Goal: Transaction & Acquisition: Purchase product/service

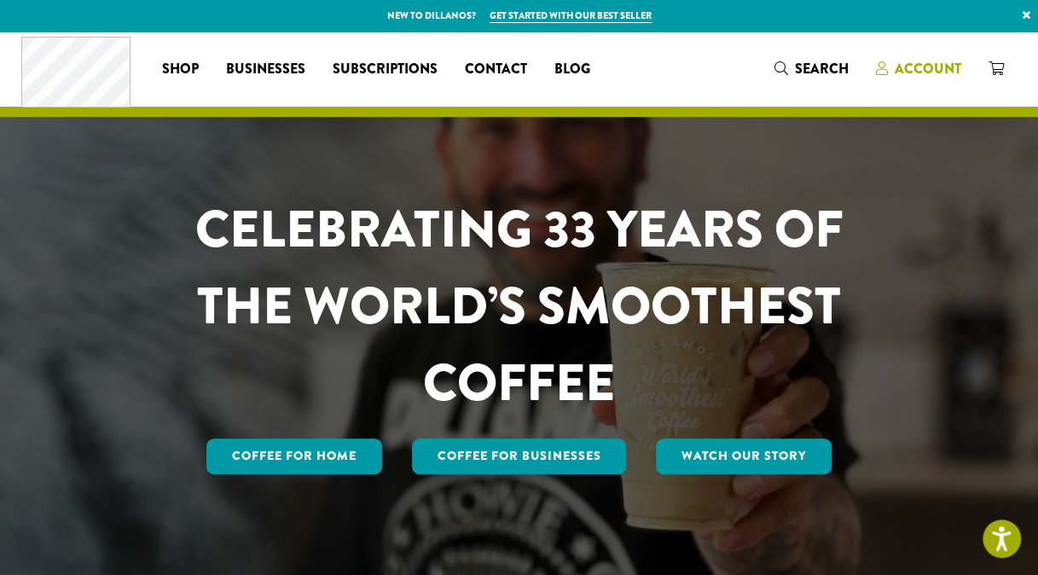
click at [939, 73] on span "Account" at bounding box center [928, 69] width 67 height 20
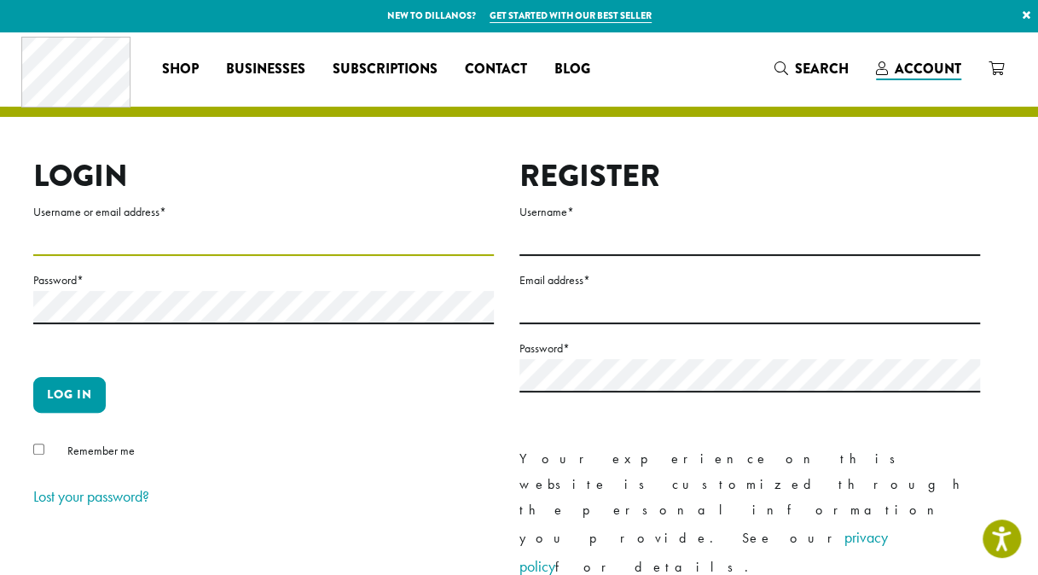
click at [193, 241] on input "Username or email address *" at bounding box center [263, 239] width 461 height 33
type input "*"
type input "**********"
click at [418, 287] on label "Password *" at bounding box center [263, 280] width 461 height 21
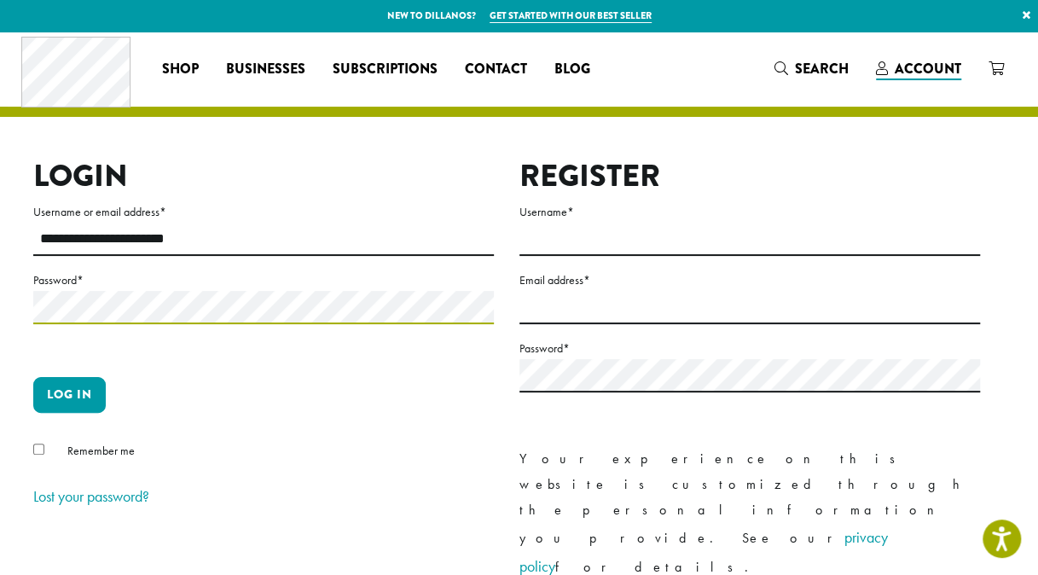
click at [33, 377] on button "Log in" at bounding box center [69, 395] width 73 height 36
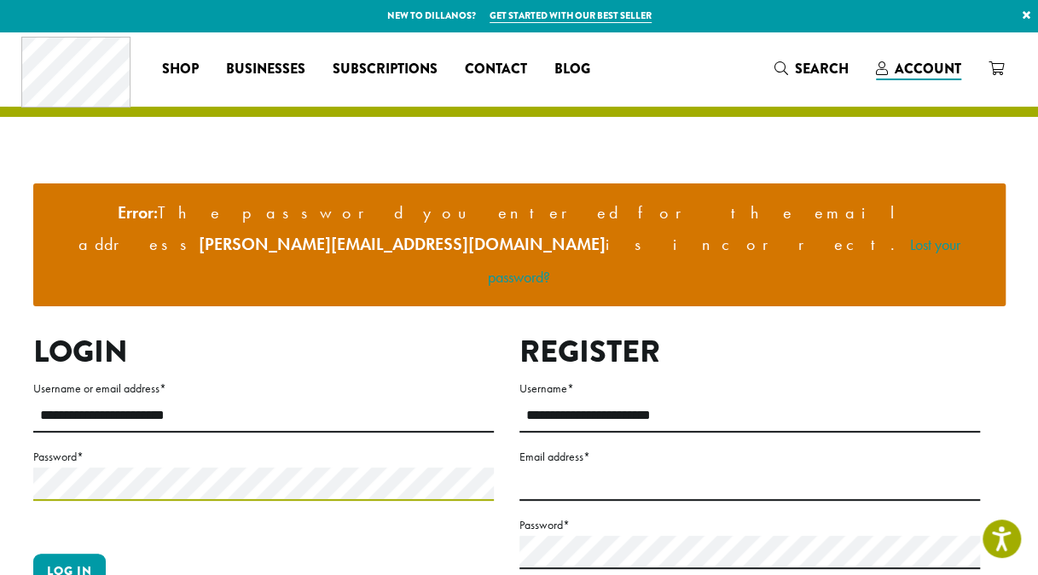
click at [33, 554] on button "Log in" at bounding box center [69, 572] width 73 height 36
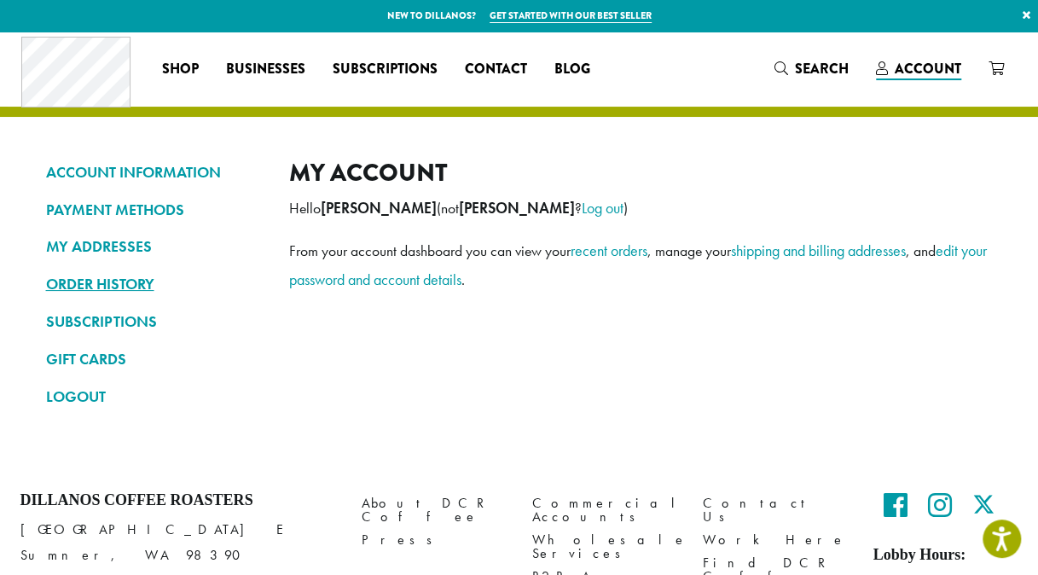
click at [106, 292] on link "ORDER HISTORY" at bounding box center [155, 284] width 218 height 29
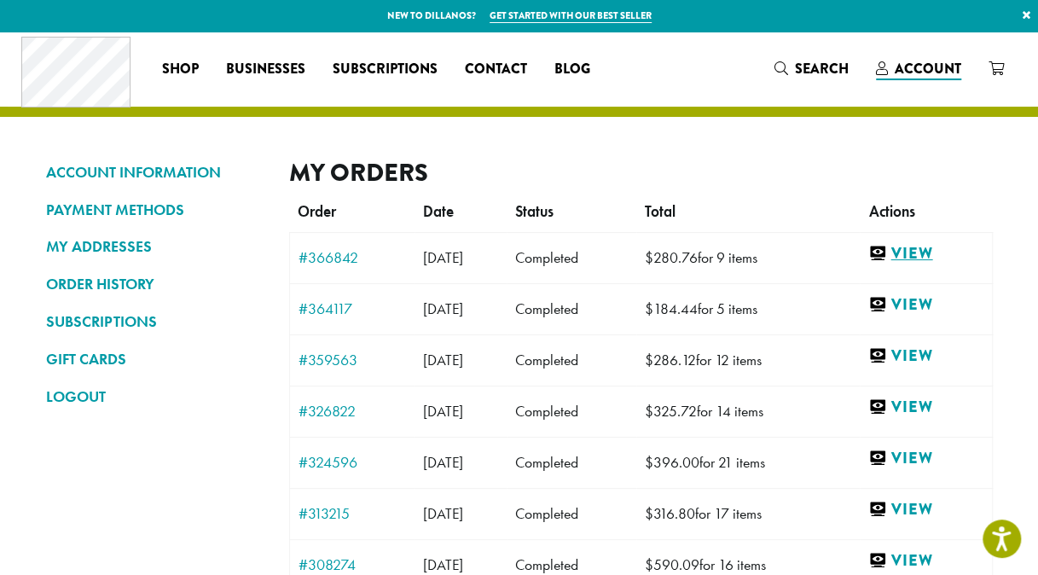
click at [931, 251] on link "View" at bounding box center [925, 253] width 114 height 21
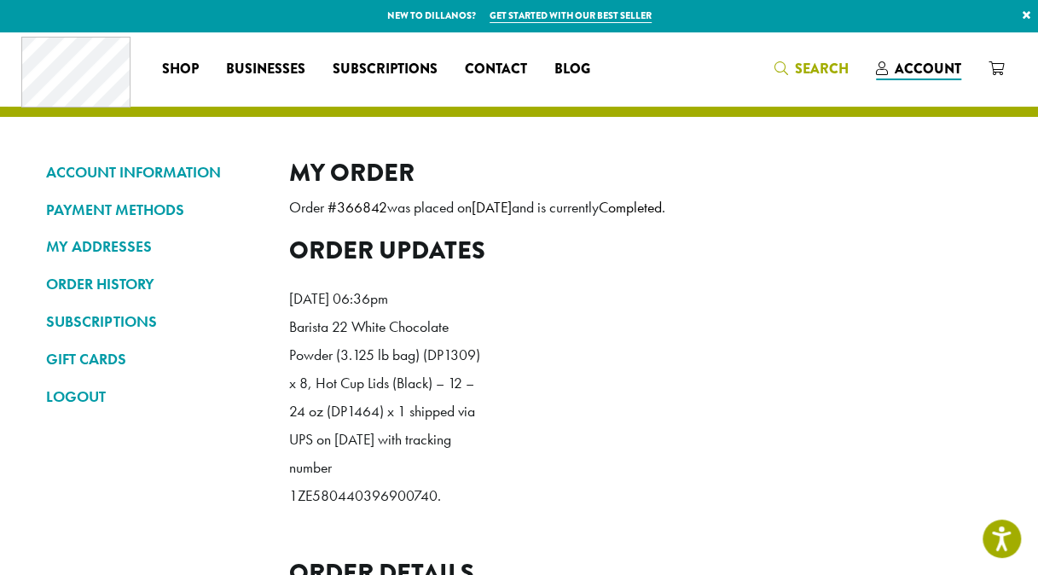
click at [801, 65] on span "Search" at bounding box center [822, 69] width 54 height 20
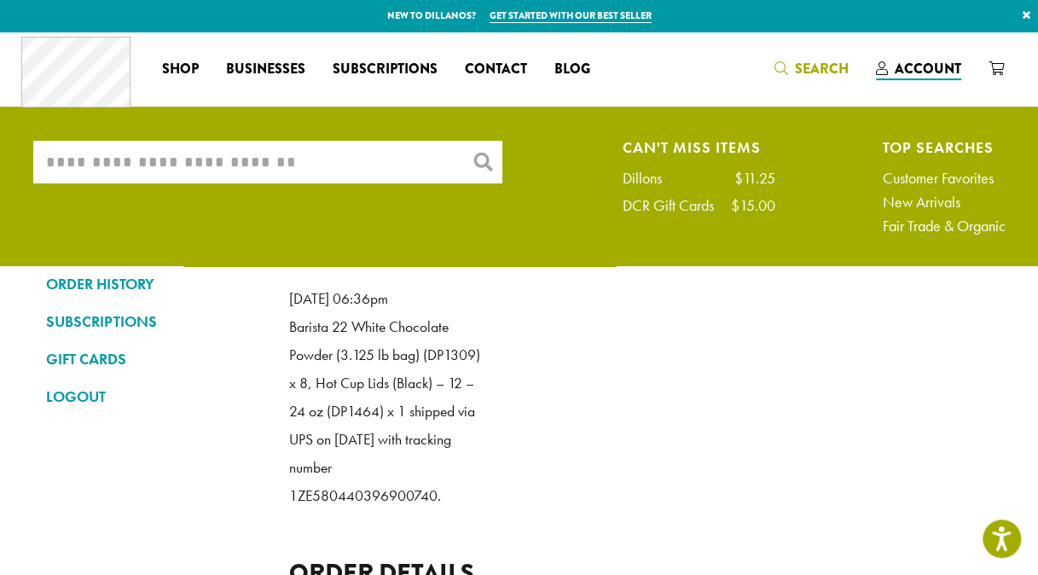
click at [309, 171] on input "What are you searching for?" at bounding box center [267, 162] width 469 height 43
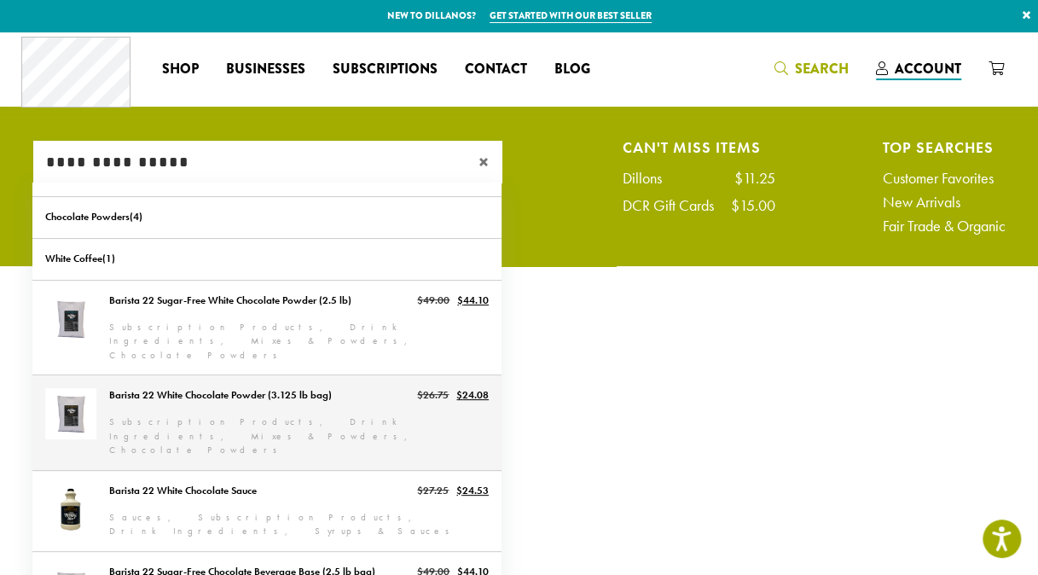
type input "**********"
click at [241, 407] on link "Barista 22 White Chocolate Powder (3.125 lb bag)" at bounding box center [266, 422] width 469 height 95
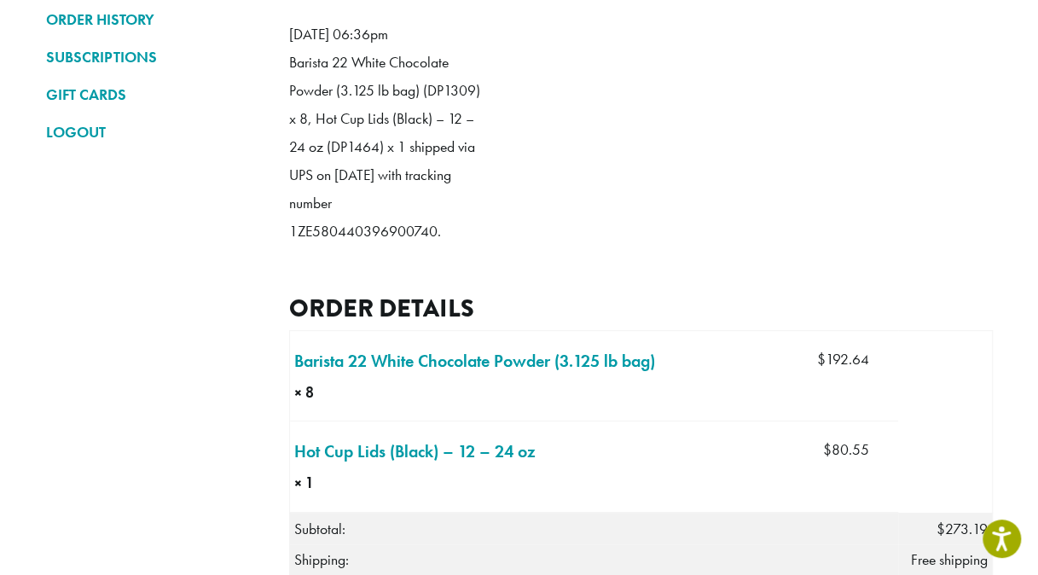
scroll to position [279, 0]
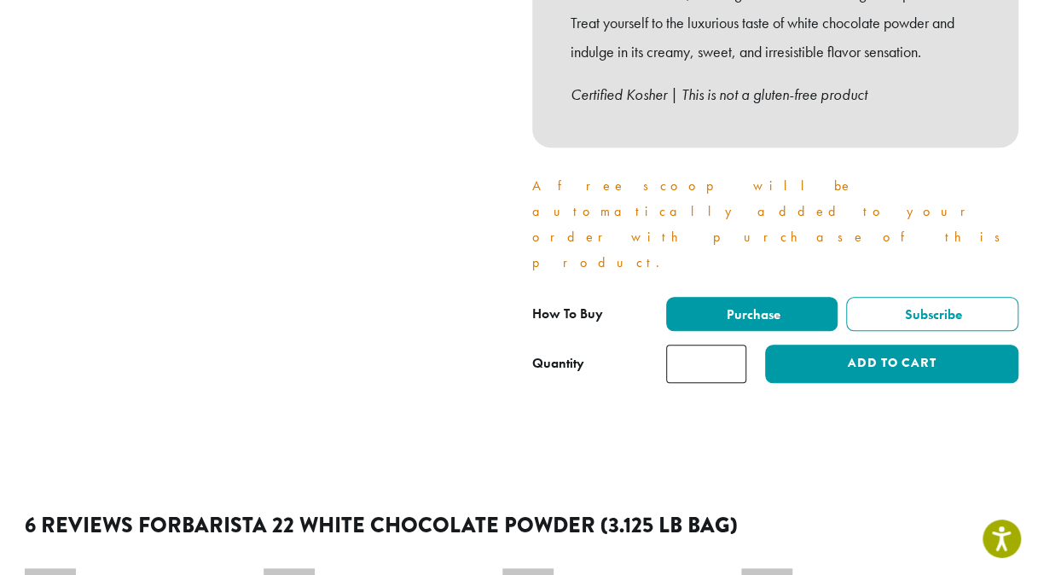
scroll to position [712, 0]
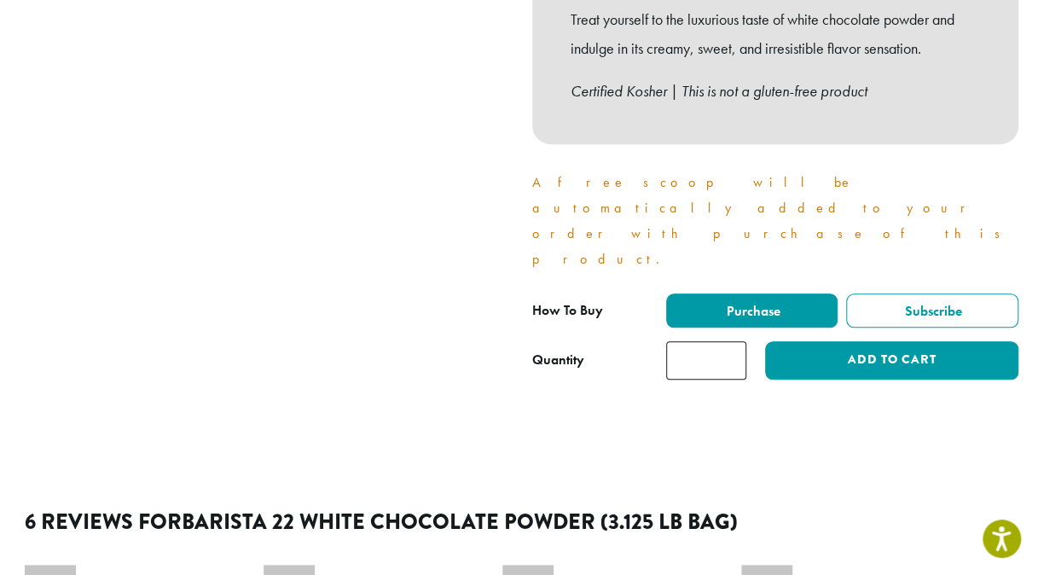
click at [730, 341] on input "*" at bounding box center [706, 360] width 80 height 38
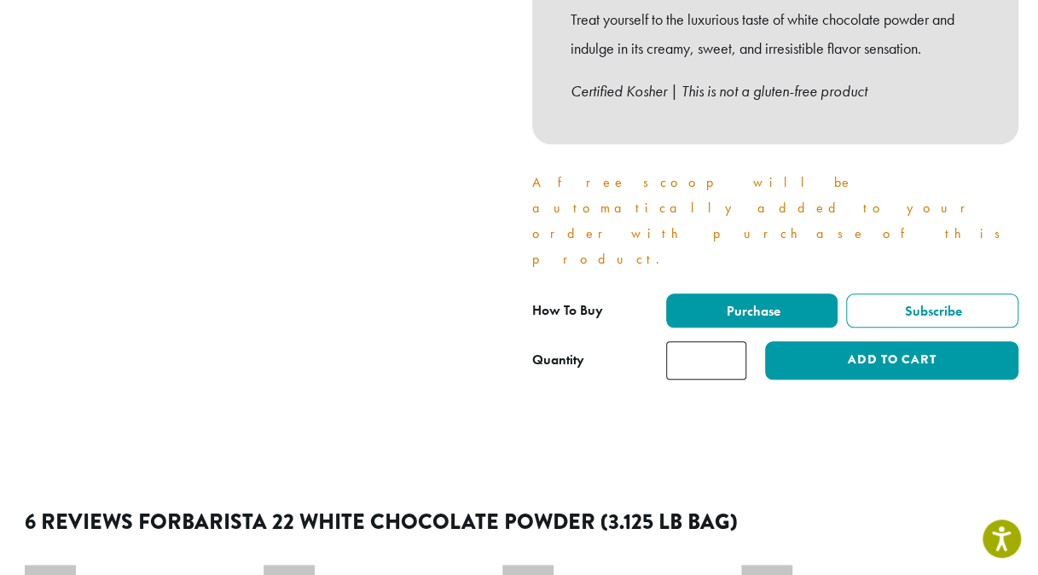
click at [730, 341] on input "*" at bounding box center [706, 360] width 80 height 38
click at [730, 341] on input "**" at bounding box center [706, 360] width 80 height 38
type input "**"
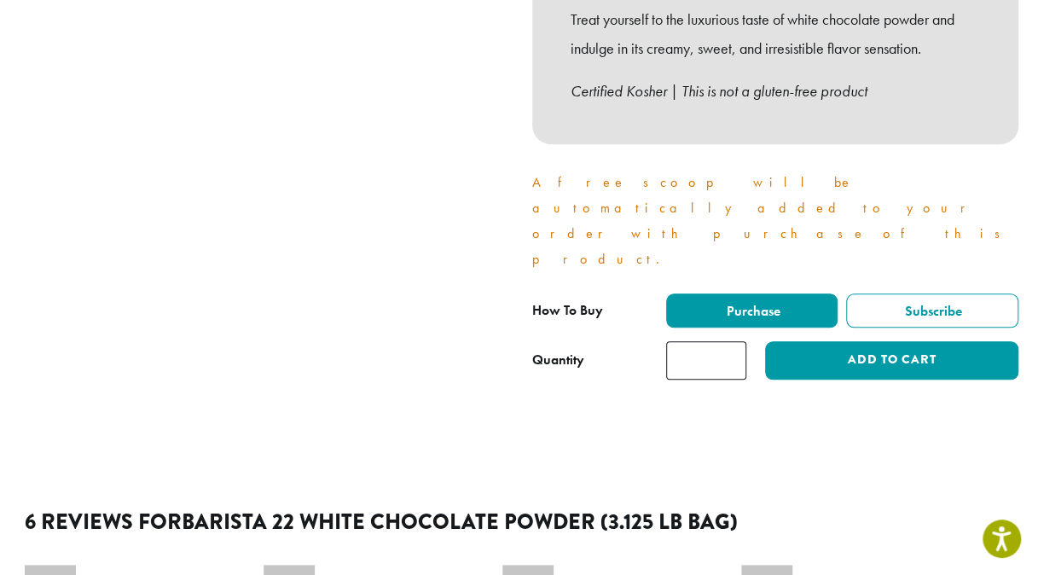
click at [730, 341] on input "**" at bounding box center [706, 360] width 80 height 38
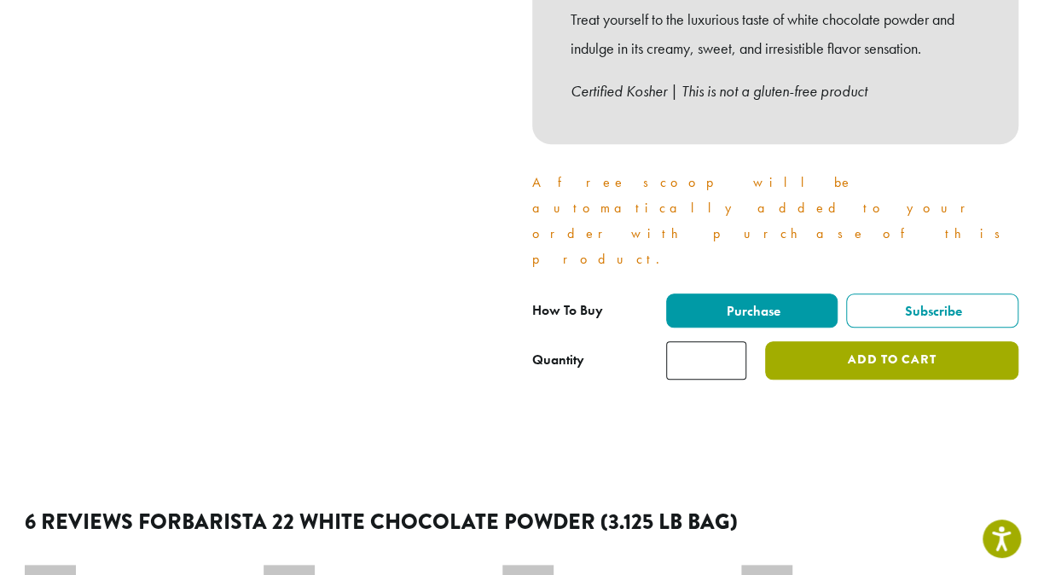
click at [899, 341] on button "Add to cart" at bounding box center [891, 360] width 252 height 38
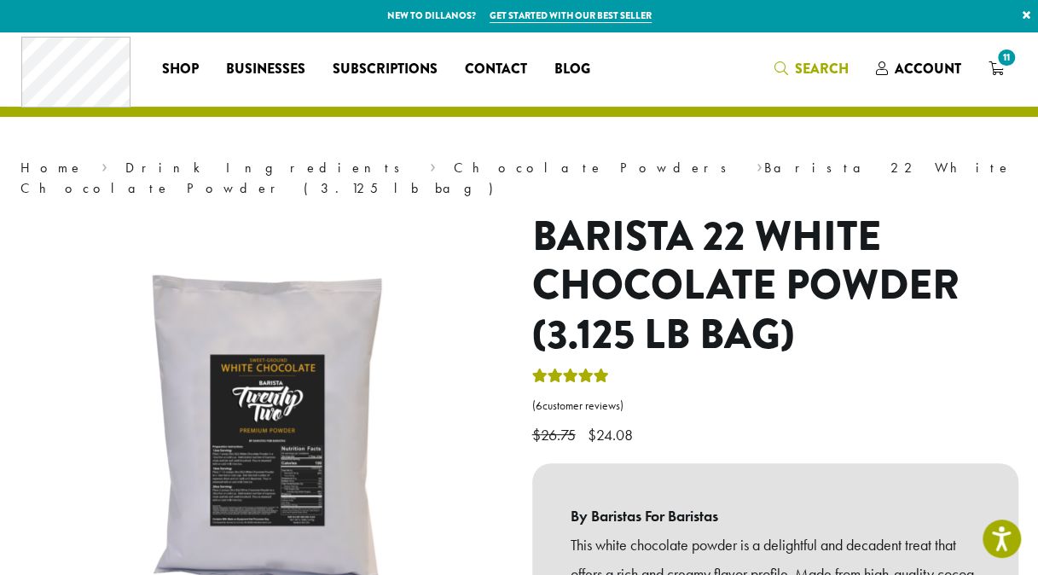
click at [780, 58] on link "Search" at bounding box center [812, 69] width 102 height 28
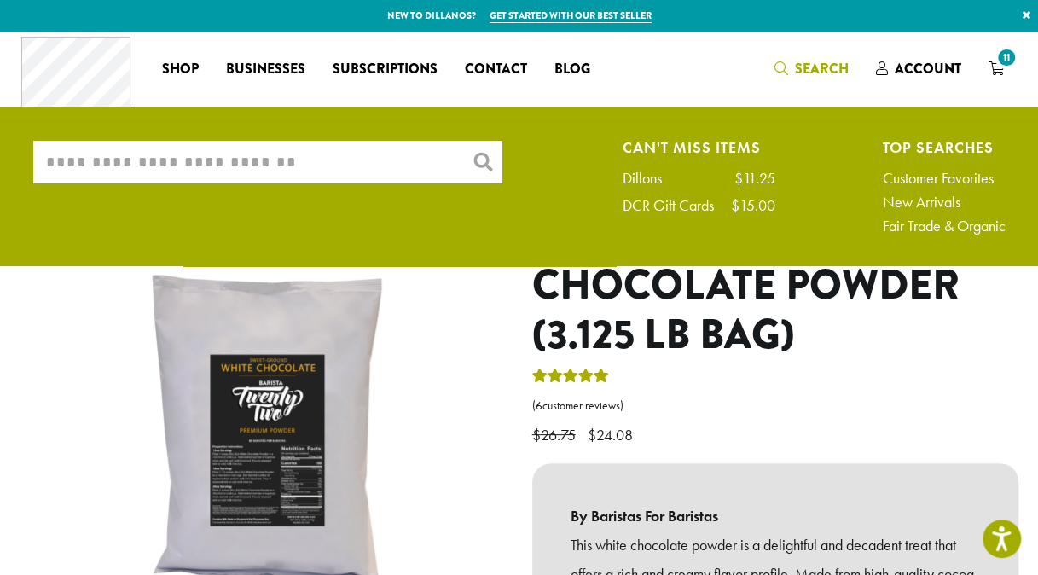
click at [324, 165] on input "What are you searching for?" at bounding box center [267, 162] width 469 height 43
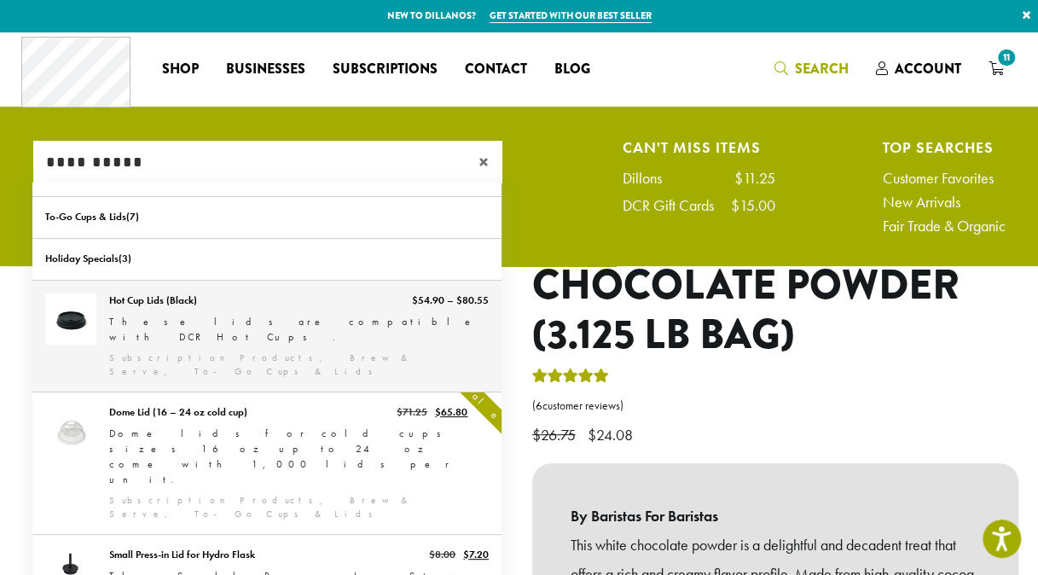
type input "**********"
click at [270, 320] on link "Hot Cup Lids (Black)" at bounding box center [266, 336] width 469 height 111
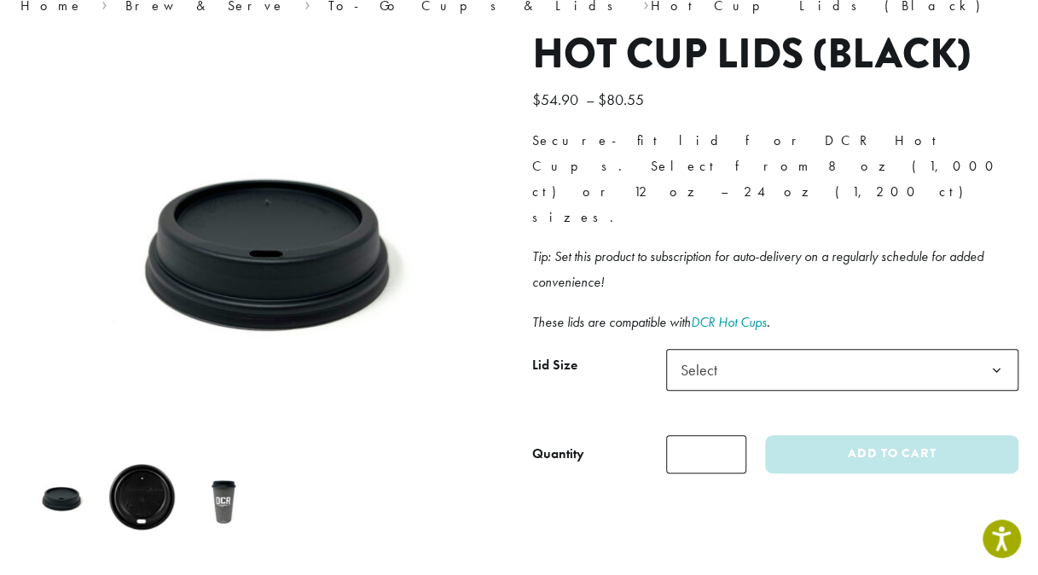
scroll to position [171, 0]
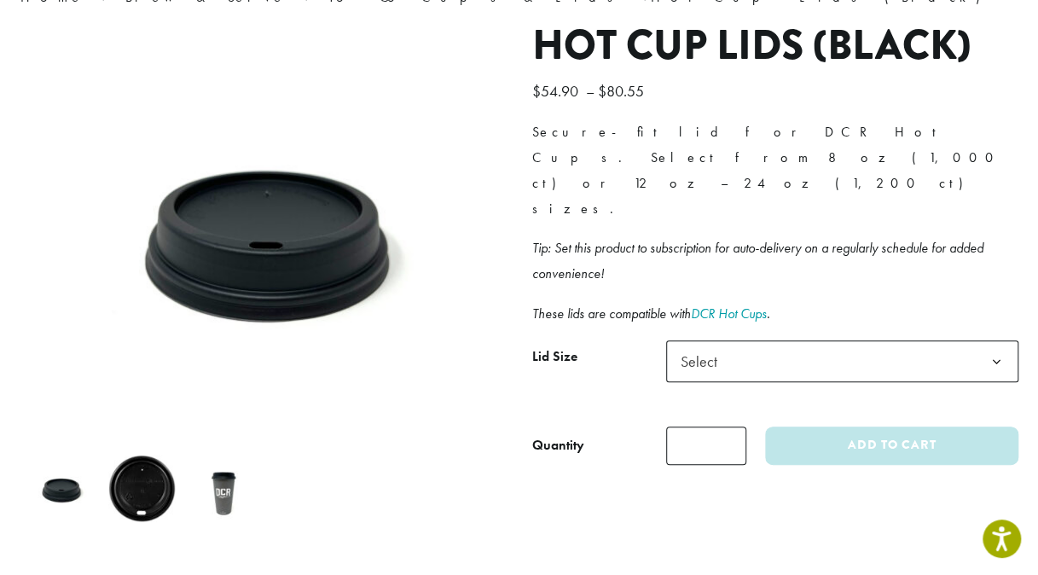
click at [1001, 341] on b at bounding box center [997, 362] width 42 height 42
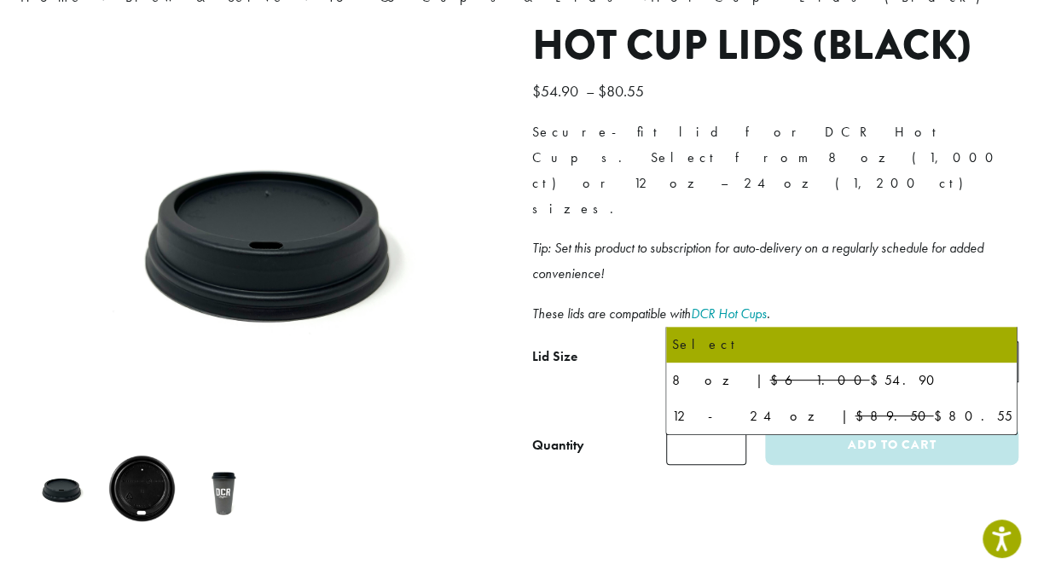
select select "********"
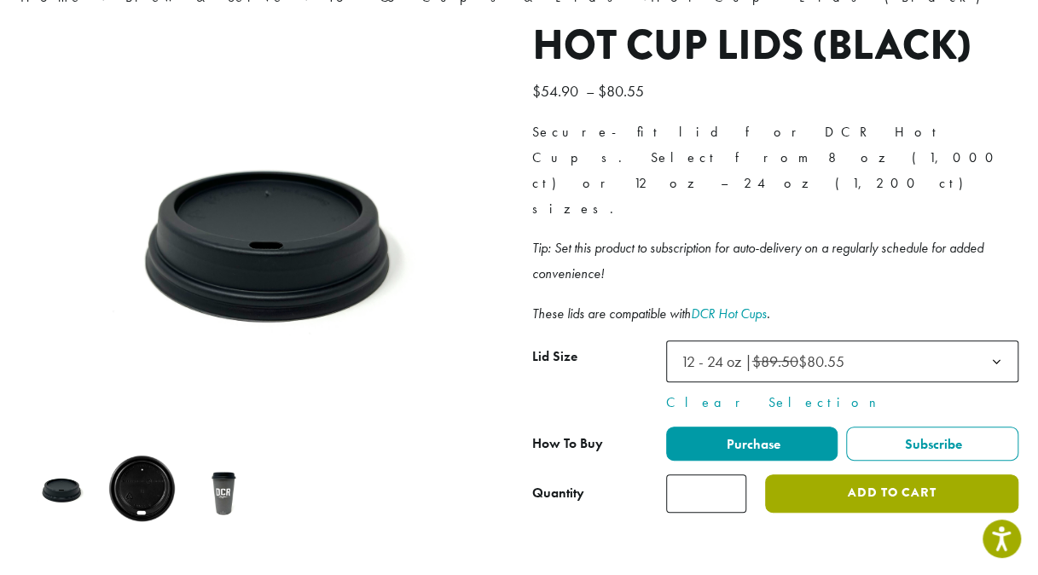
click at [935, 474] on button "Add to cart" at bounding box center [891, 493] width 252 height 38
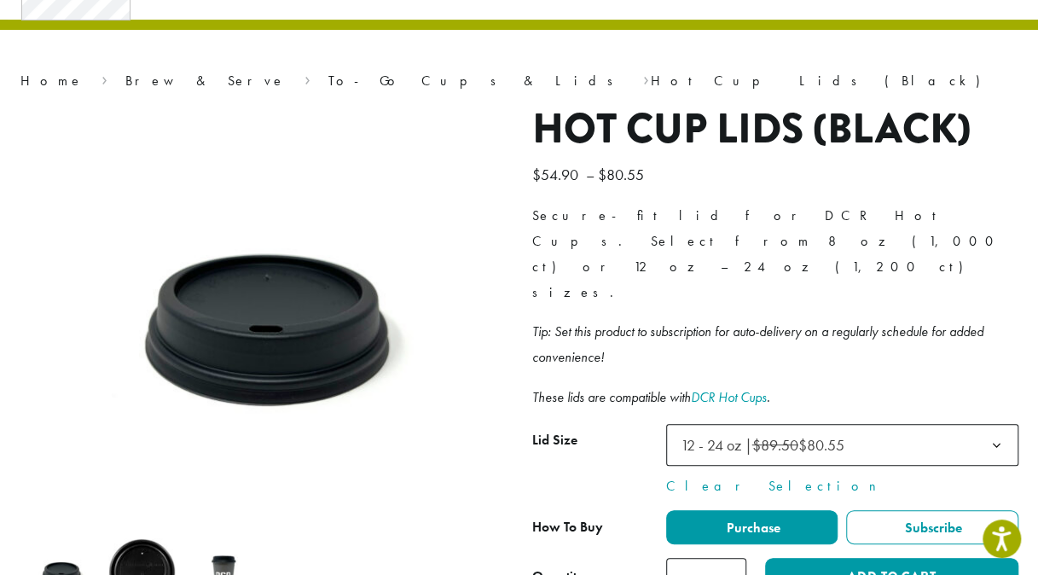
scroll to position [160, 0]
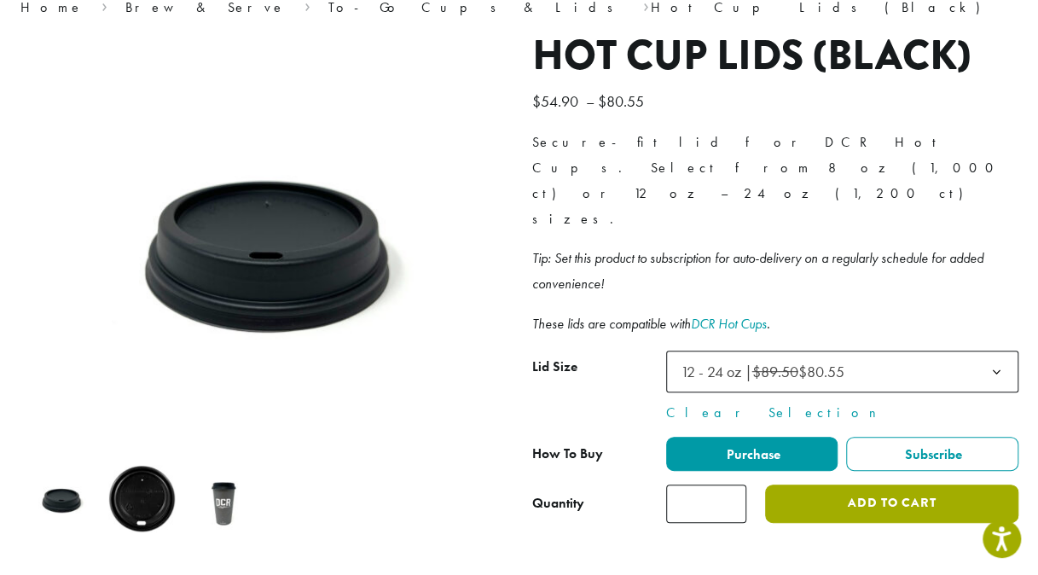
click at [882, 485] on button "Add to cart" at bounding box center [891, 504] width 252 height 38
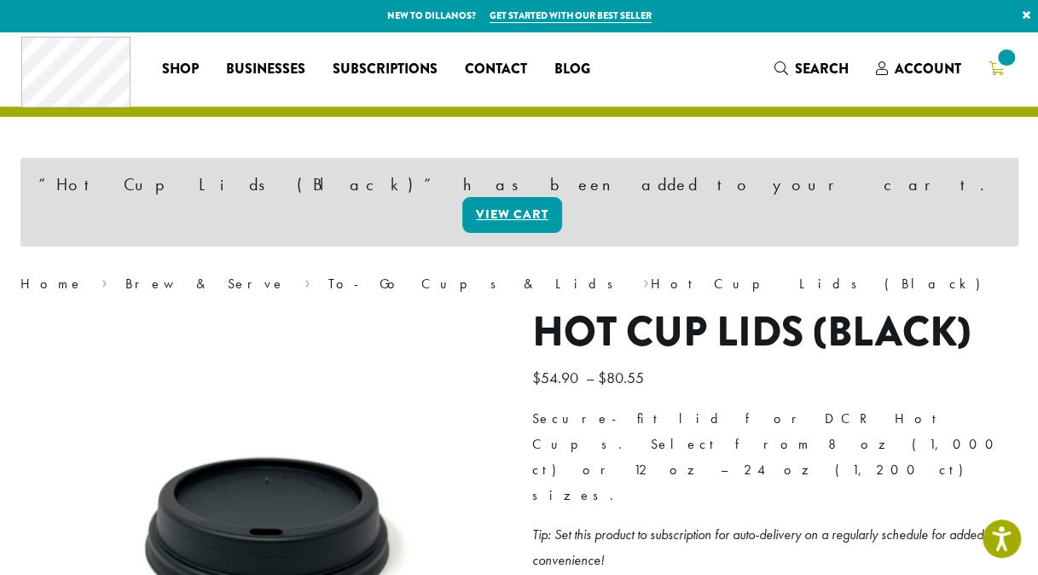
click at [1003, 72] on icon at bounding box center [996, 68] width 15 height 14
click at [1009, 65] on span "13" at bounding box center [1006, 57] width 23 height 23
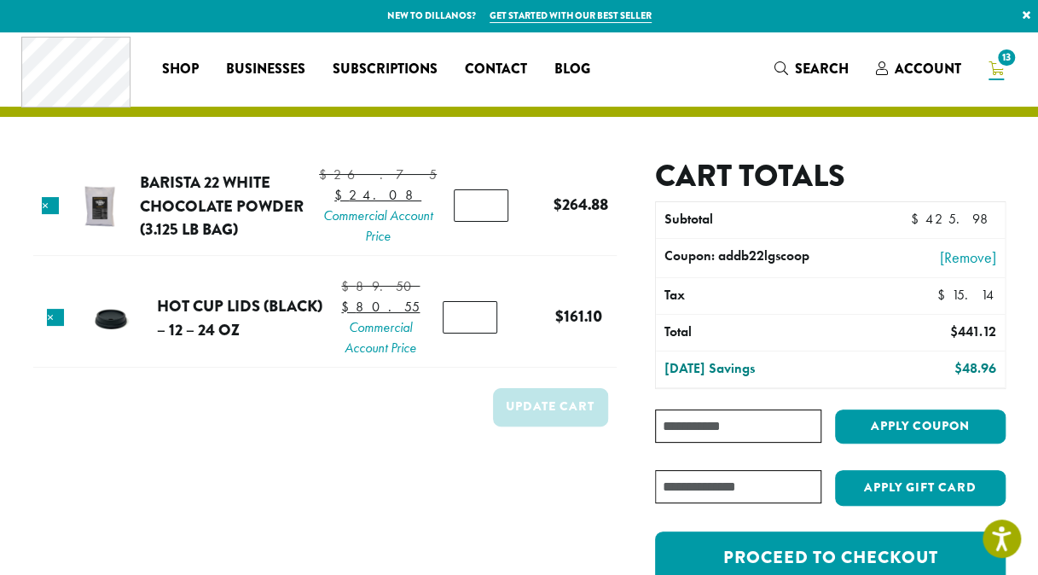
click at [478, 334] on input "*" at bounding box center [470, 317] width 55 height 32
click at [479, 334] on input "*" at bounding box center [470, 317] width 55 height 32
click at [480, 334] on input "*" at bounding box center [470, 317] width 55 height 32
type input "*"
click at [480, 334] on input "*" at bounding box center [470, 317] width 55 height 32
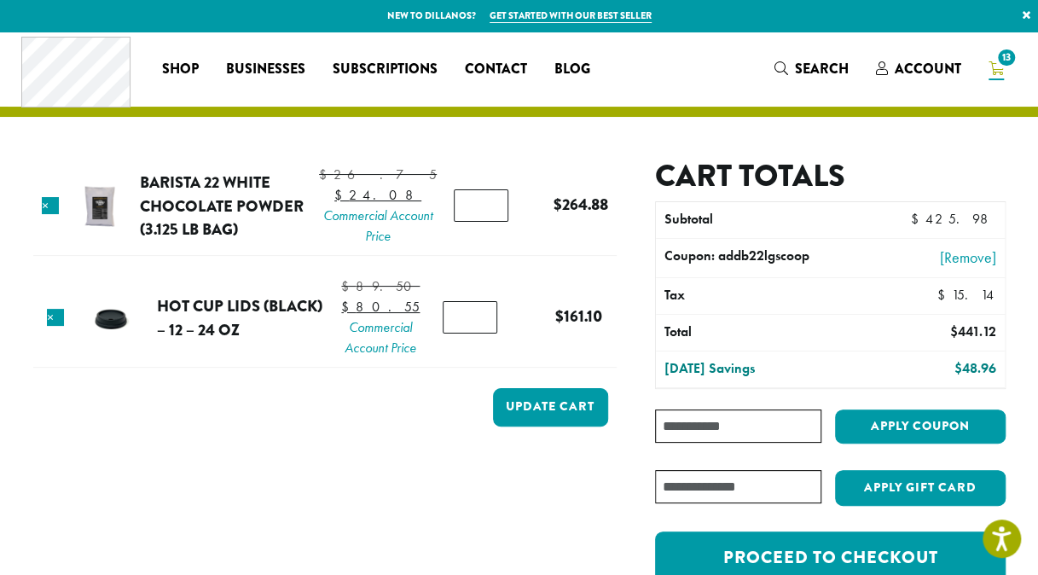
type input "**"
click at [479, 212] on input "**" at bounding box center [481, 205] width 55 height 32
click at [547, 426] on button "Update cart" at bounding box center [550, 407] width 115 height 38
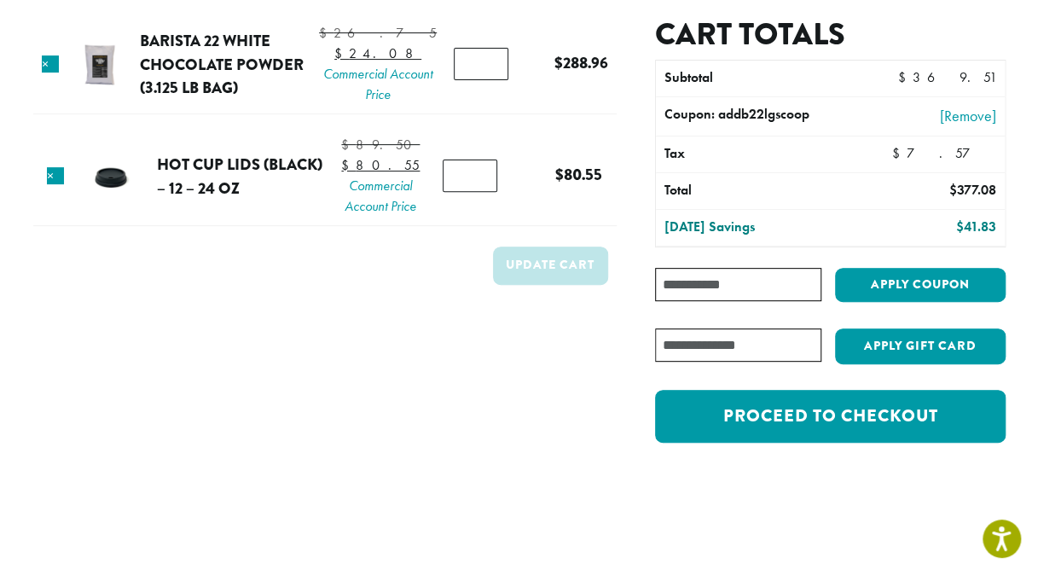
scroll to position [234, 0]
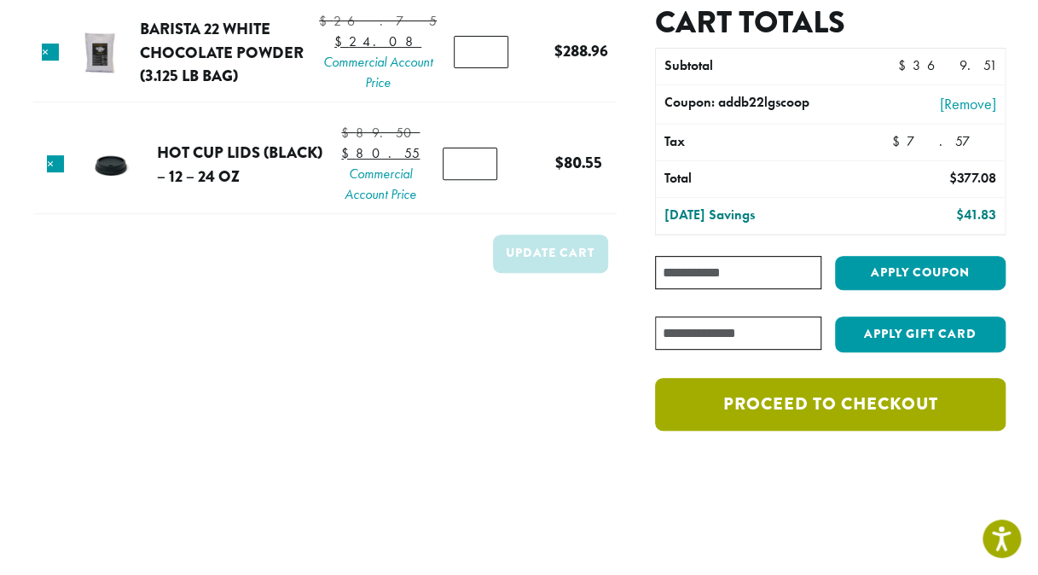
click at [840, 399] on link "Proceed to checkout" at bounding box center [830, 404] width 350 height 53
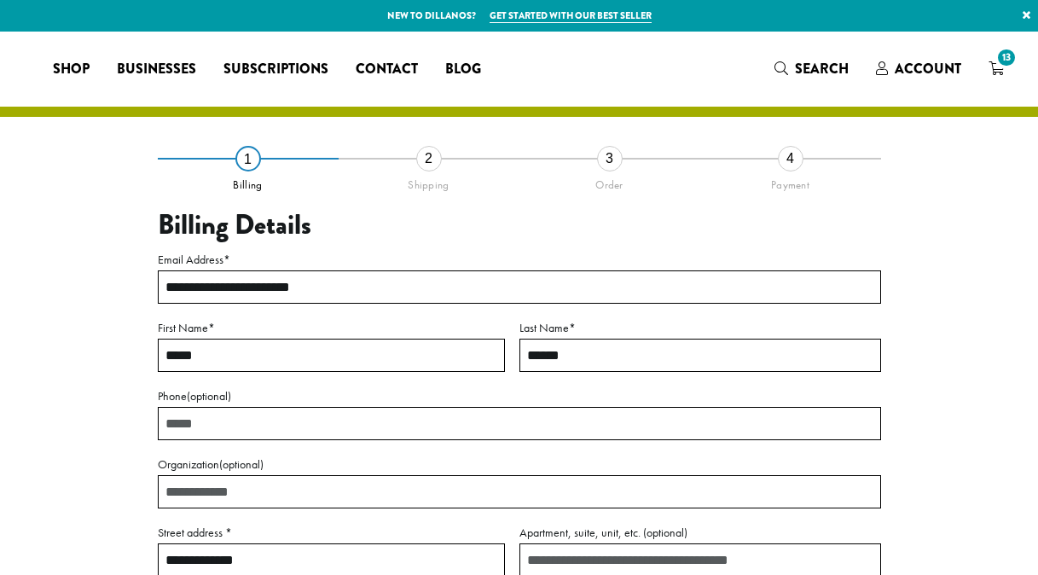
select select "**"
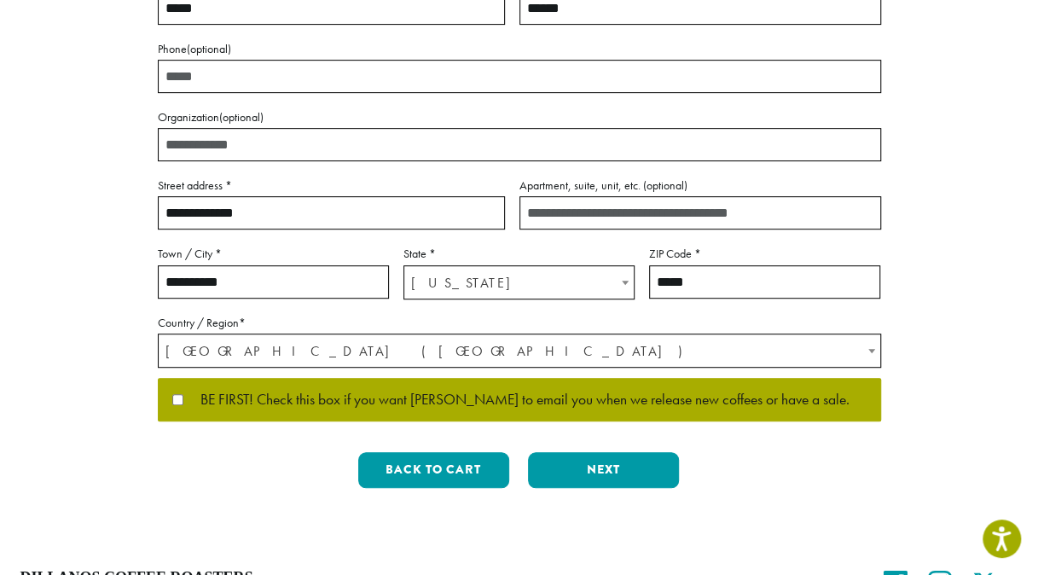
scroll to position [358, 0]
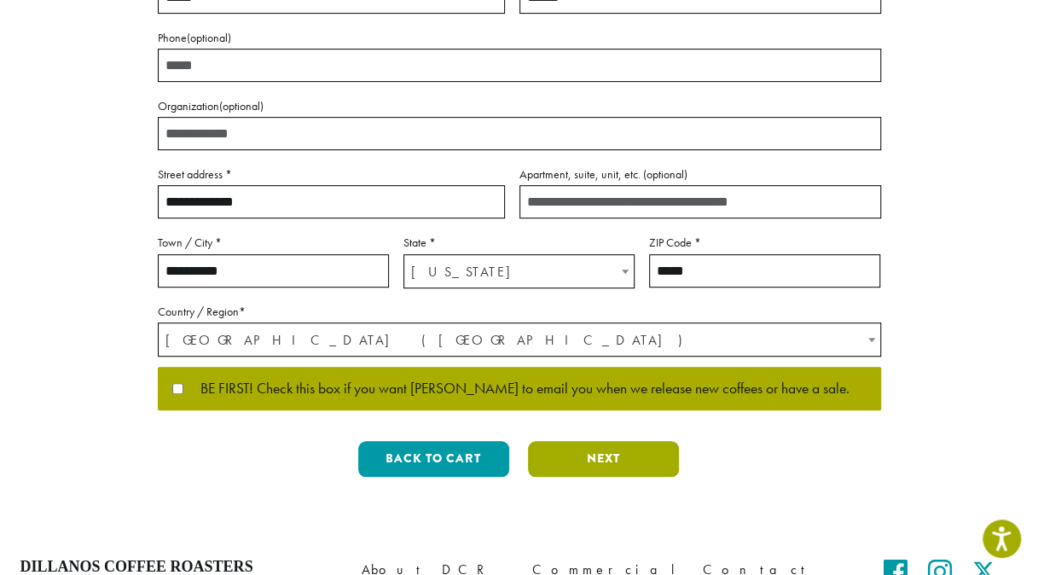
click at [611, 459] on button "Next" at bounding box center [603, 459] width 151 height 36
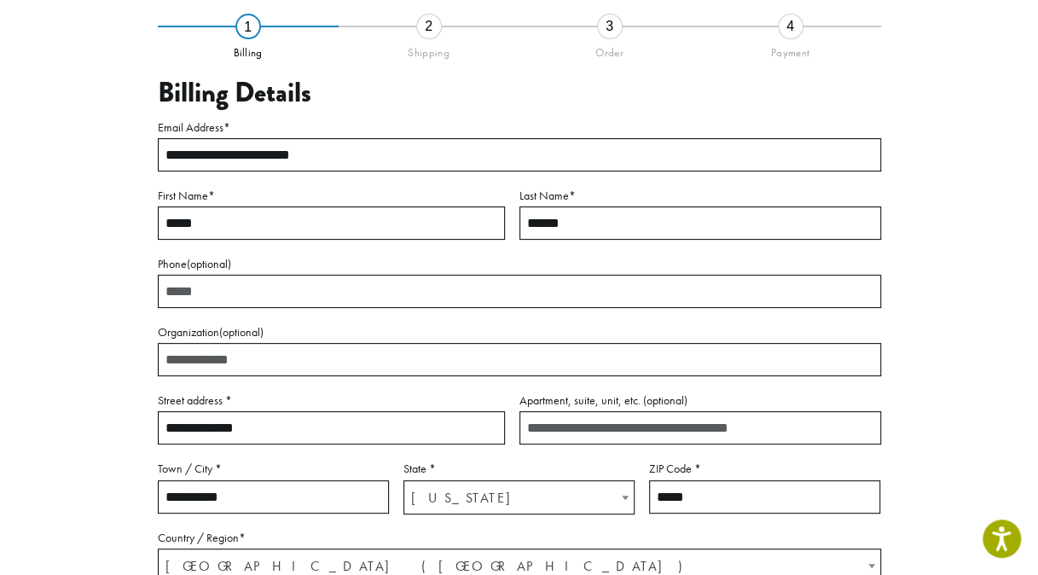
scroll to position [97, 0]
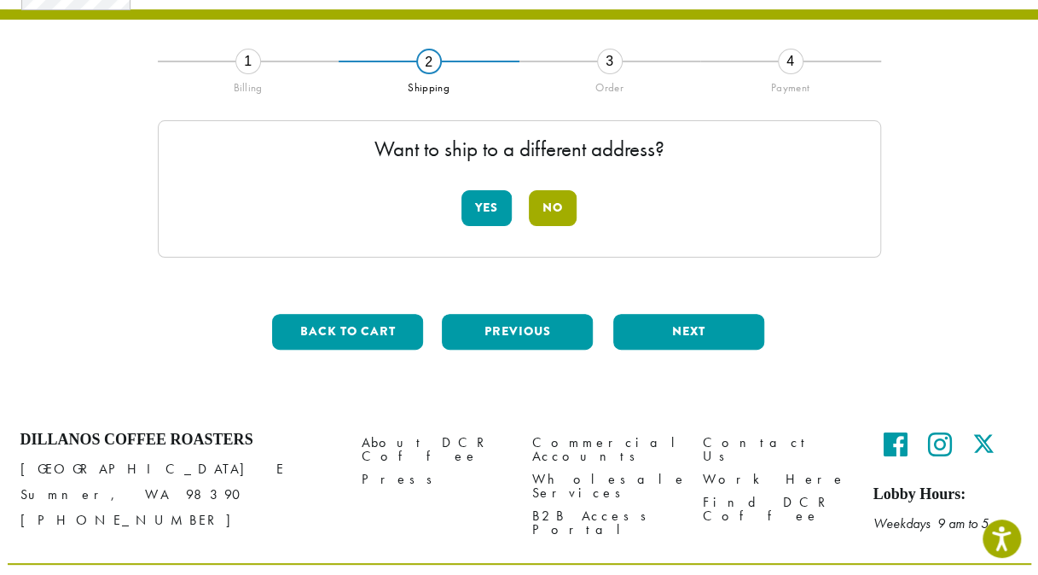
click at [552, 208] on button "No" at bounding box center [553, 208] width 48 height 36
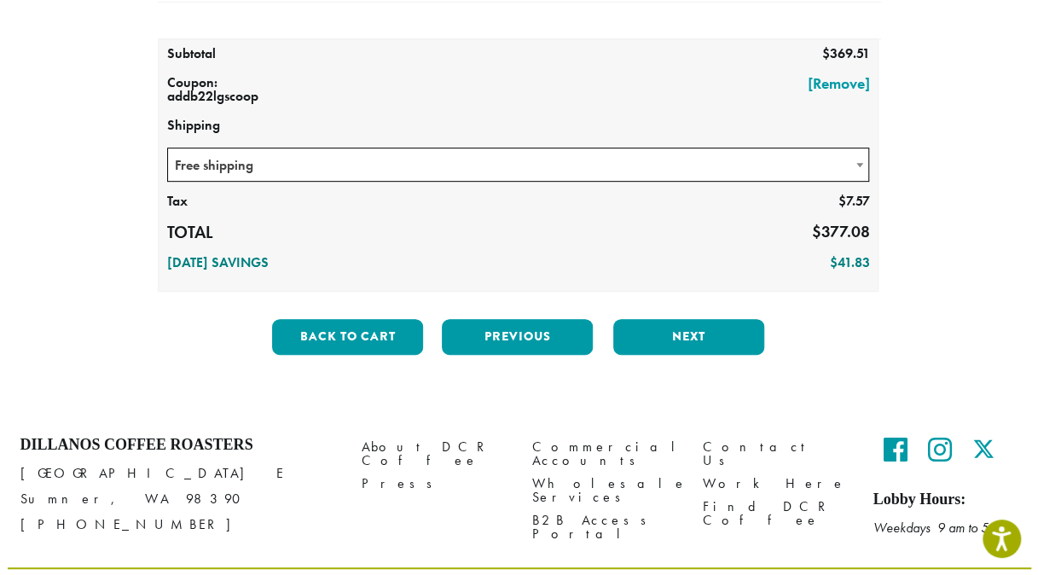
scroll to position [337, 0]
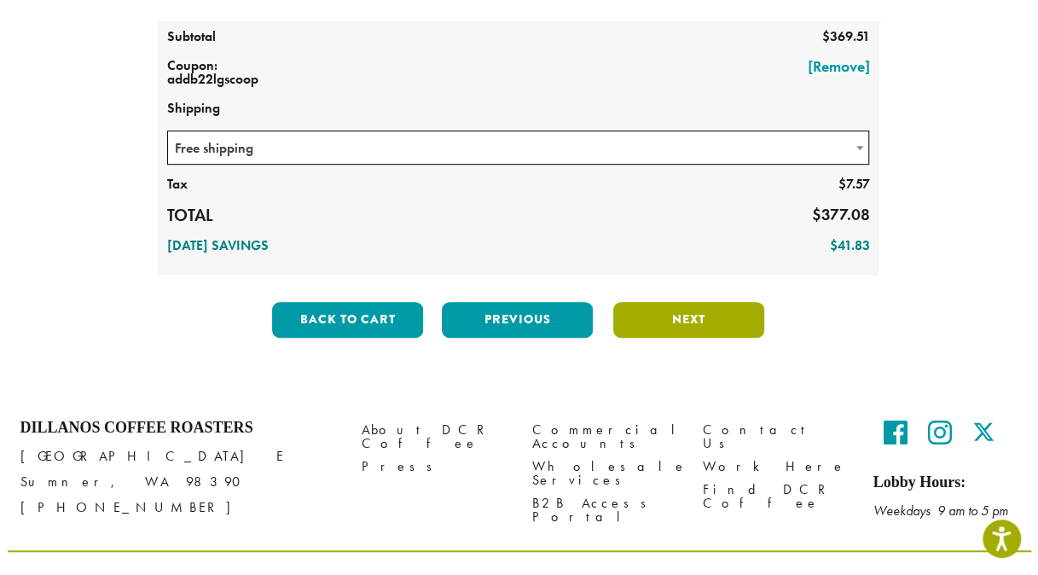
click at [703, 316] on button "Next" at bounding box center [688, 320] width 151 height 36
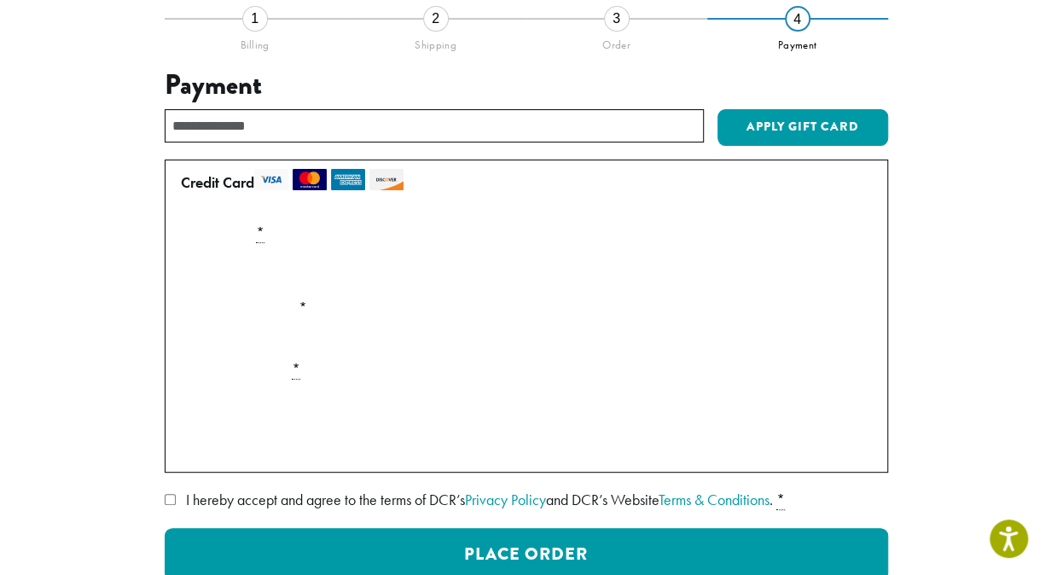
scroll to position [184, 0]
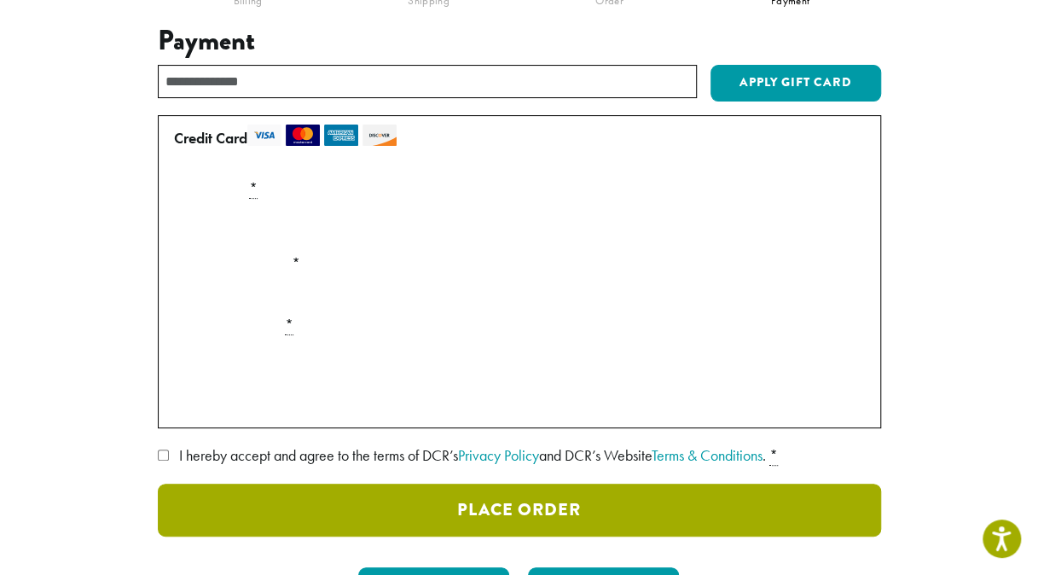
click at [559, 501] on button "Place Order" at bounding box center [519, 510] width 723 height 53
